Goal: Information Seeking & Learning: Compare options

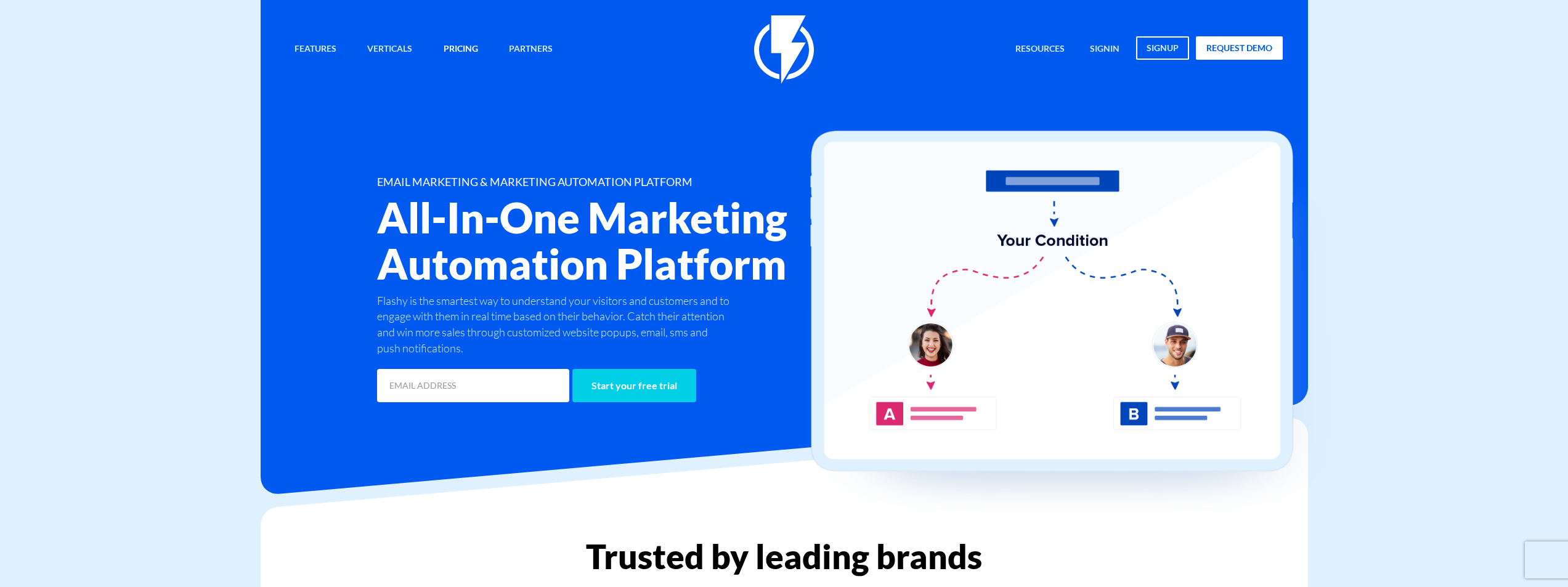
click at [459, 48] on link "Pricing" at bounding box center [461, 49] width 53 height 27
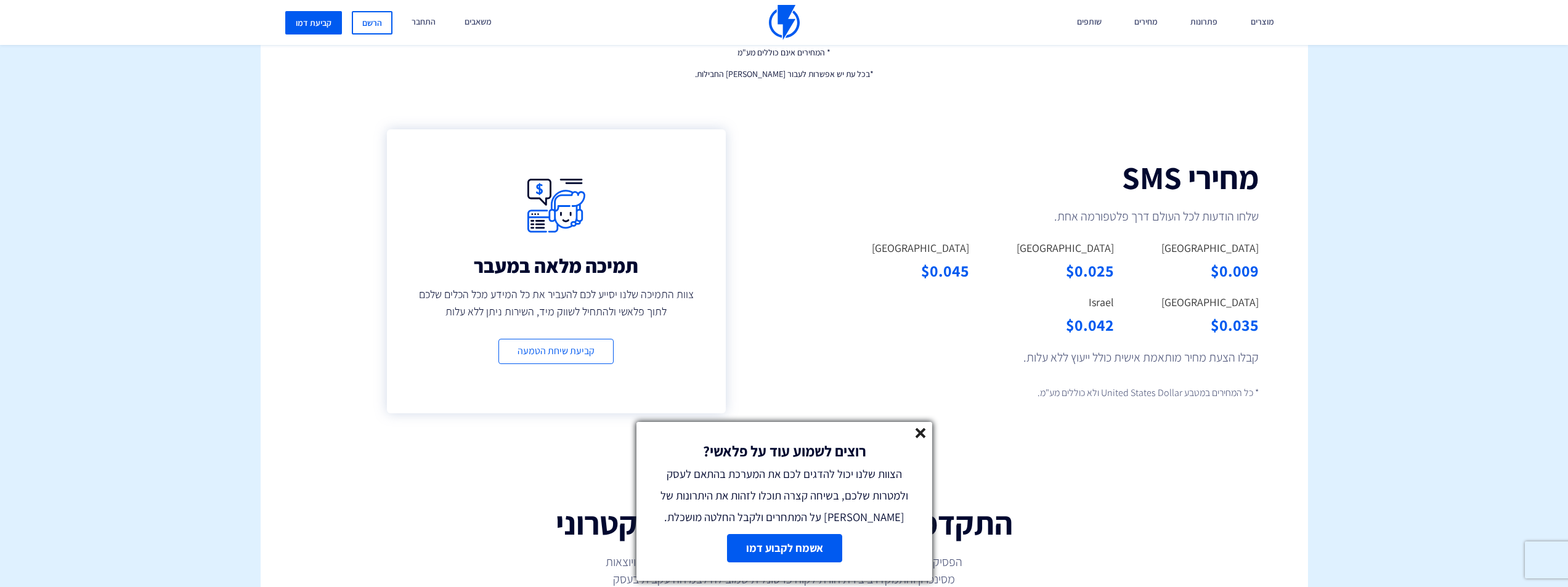
scroll to position [678, 0]
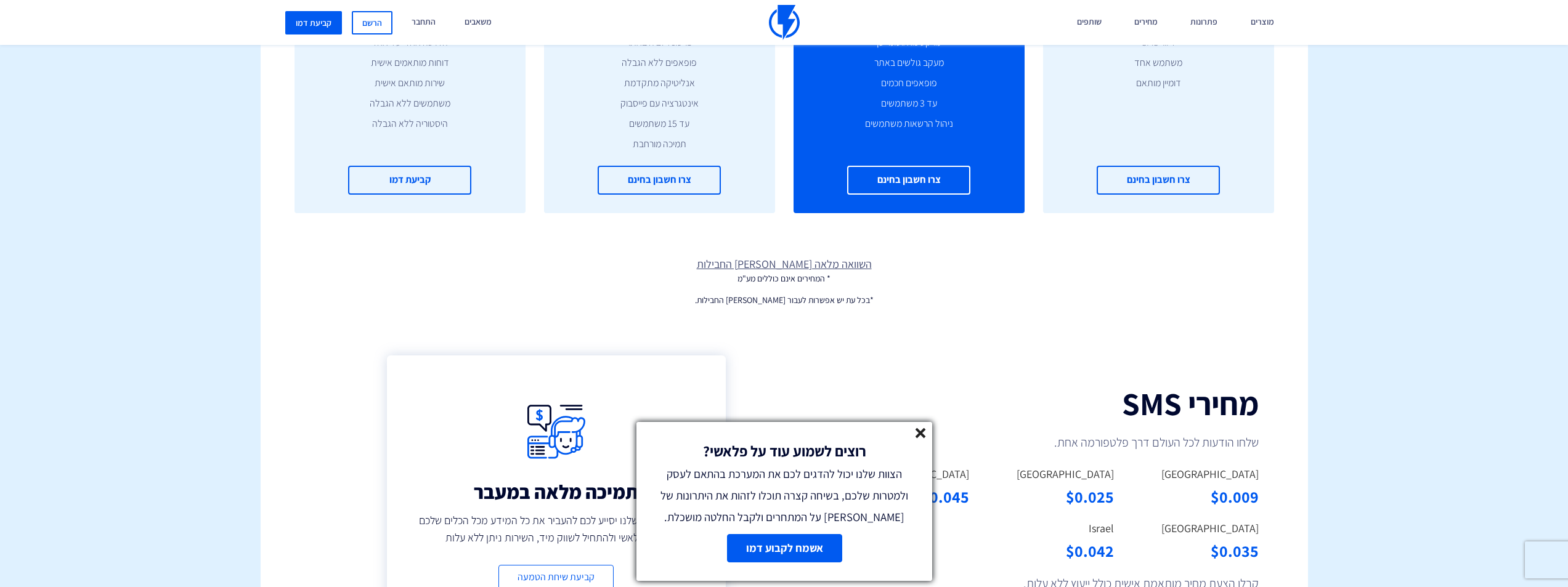
click at [816, 261] on link "השוואה מלאה [PERSON_NAME] החבילות" at bounding box center [784, 264] width 1047 height 16
